Goal: Task Accomplishment & Management: Manage account settings

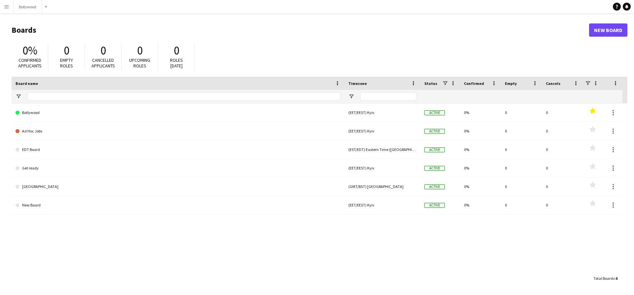
click at [10, 6] on button "Menu" at bounding box center [6, 6] width 13 height 13
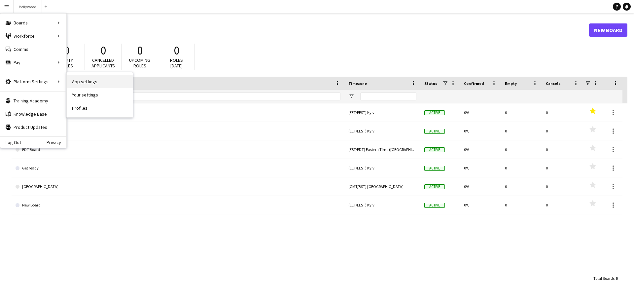
click at [79, 82] on link "App settings" at bounding box center [100, 81] width 66 height 13
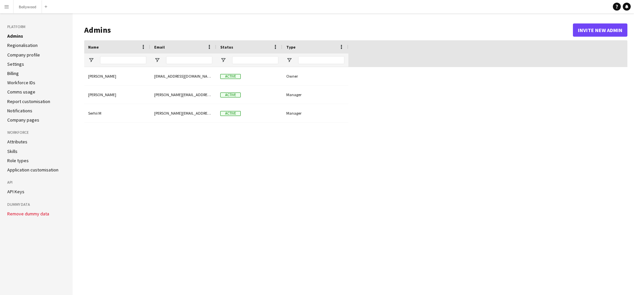
type input "**********"
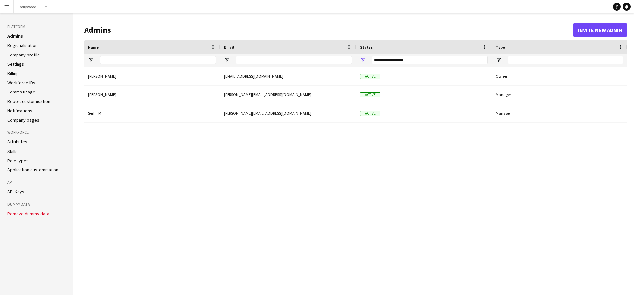
click at [20, 189] on link "API Keys" at bounding box center [15, 191] width 17 height 6
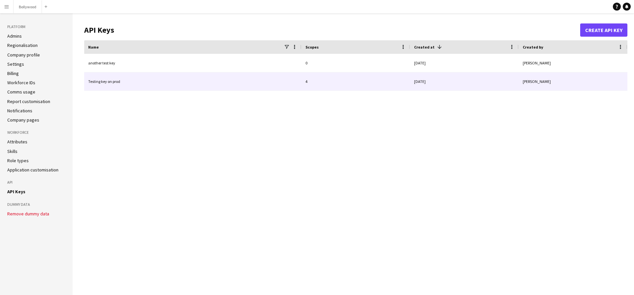
click at [212, 89] on div "Testing key on prod" at bounding box center [192, 81] width 217 height 18
type input "**********"
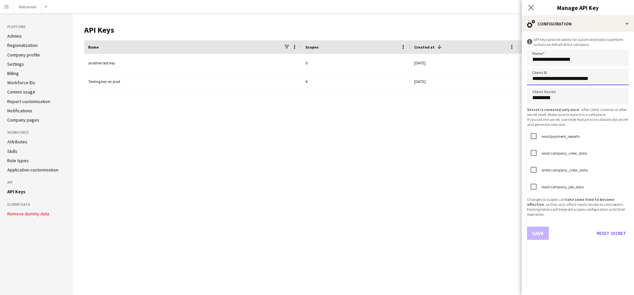
click at [589, 80] on input "**********" at bounding box center [578, 77] width 102 height 16
click at [5, 7] on app-icon "Menu" at bounding box center [6, 6] width 5 height 5
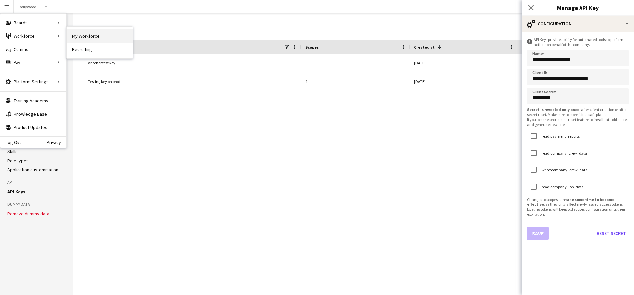
click at [69, 35] on link "My Workforce" at bounding box center [100, 35] width 66 height 13
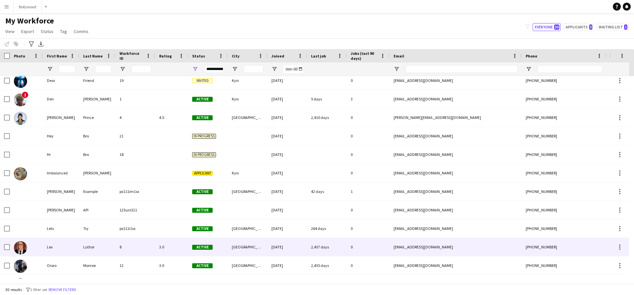
scroll to position [208, 0]
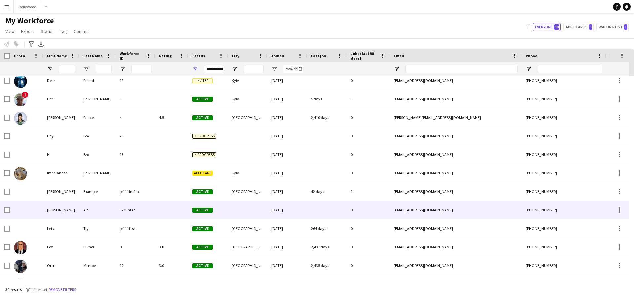
click at [424, 208] on div "[EMAIL_ADDRESS][DOMAIN_NAME]" at bounding box center [455, 210] width 132 height 18
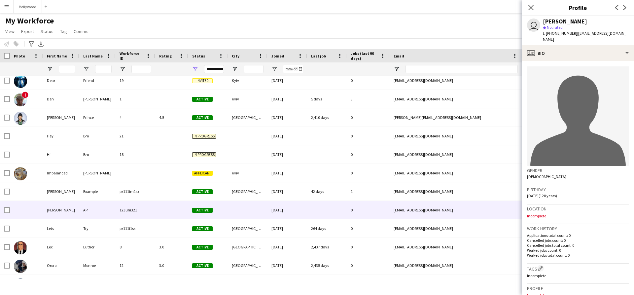
drag, startPoint x: 542, startPoint y: 189, endPoint x: 596, endPoint y: 193, distance: 54.3
click at [591, 192] on div "Birthday [DEMOGRAPHIC_DATA] (120 years)" at bounding box center [578, 194] width 102 height 19
click at [596, 193] on div "Birthday [DEMOGRAPHIC_DATA] (120 years)" at bounding box center [578, 194] width 102 height 19
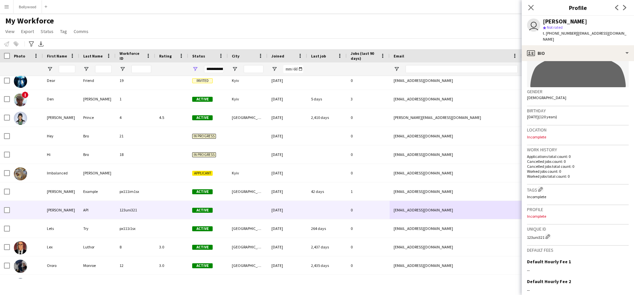
scroll to position [107, 0]
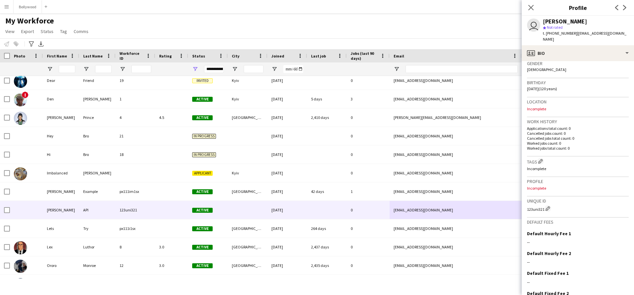
click at [537, 205] on div "123uni321 Edit crew unique ID" at bounding box center [578, 208] width 102 height 7
click at [534, 230] on h3 "Default Hourly Fee 1" at bounding box center [549, 233] width 44 height 6
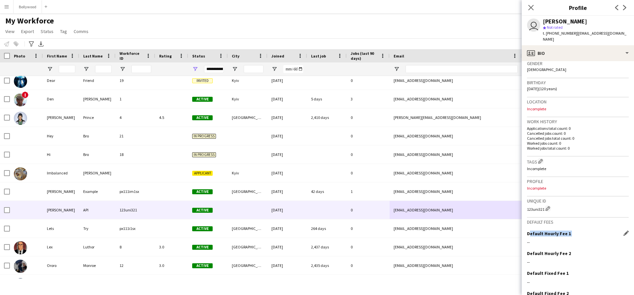
click at [534, 230] on h3 "Default Hourly Fee 1" at bounding box center [549, 233] width 44 height 6
click at [536, 244] on div "Default Hourly Fee 1 Edit this field --" at bounding box center [578, 240] width 102 height 20
click at [536, 250] on h3 "Default Hourly Fee 2" at bounding box center [549, 253] width 44 height 6
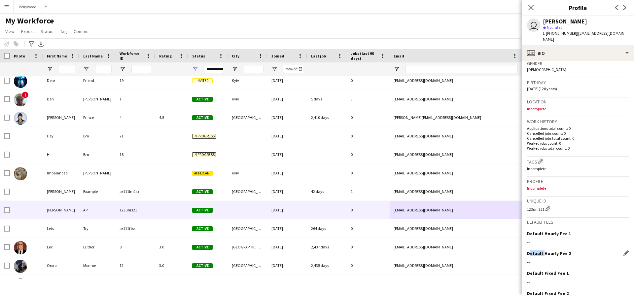
click at [536, 250] on h3 "Default Hourly Fee 2" at bounding box center [549, 253] width 44 height 6
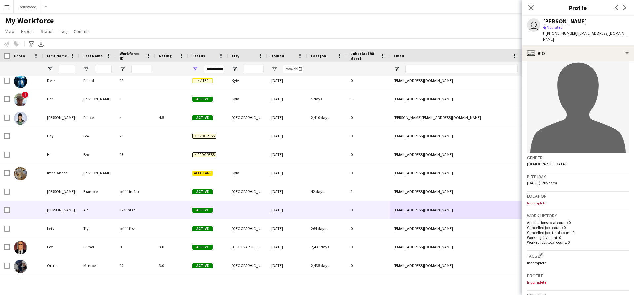
scroll to position [0, 0]
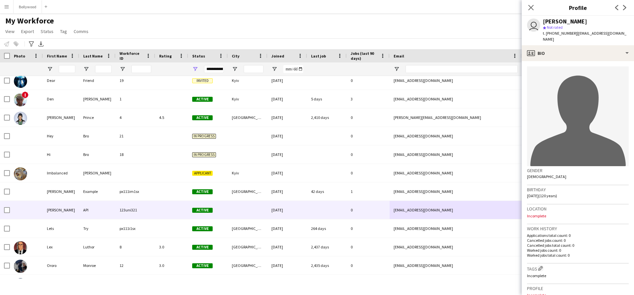
drag, startPoint x: 574, startPoint y: 247, endPoint x: 527, endPoint y: 221, distance: 54.1
click at [527, 224] on div "Work history Applications total count: 0 Cancelled jobs count: 0 Cancelled jobs…" at bounding box center [578, 243] width 102 height 39
click at [527, 225] on h3 "Work history" at bounding box center [578, 228] width 102 height 6
drag, startPoint x: 527, startPoint y: 221, endPoint x: 605, endPoint y: 258, distance: 86.6
click at [605, 258] on app-crew-profile-bio "avatar-single-neutral Gender [DEMOGRAPHIC_DATA] Birthday [DEMOGRAPHIC_DATA] (12…" at bounding box center [577, 178] width 112 height 234
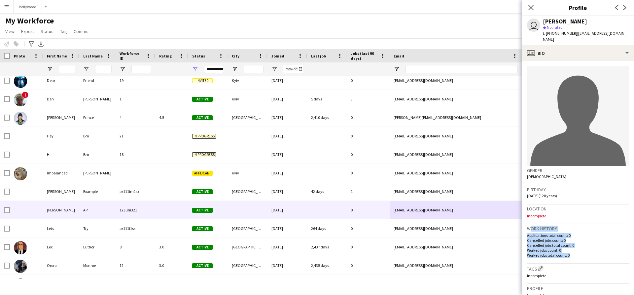
click at [605, 263] on div "Tags Edit crew company tags Incomplete" at bounding box center [578, 273] width 102 height 20
